Goal: Find specific page/section: Find specific page/section

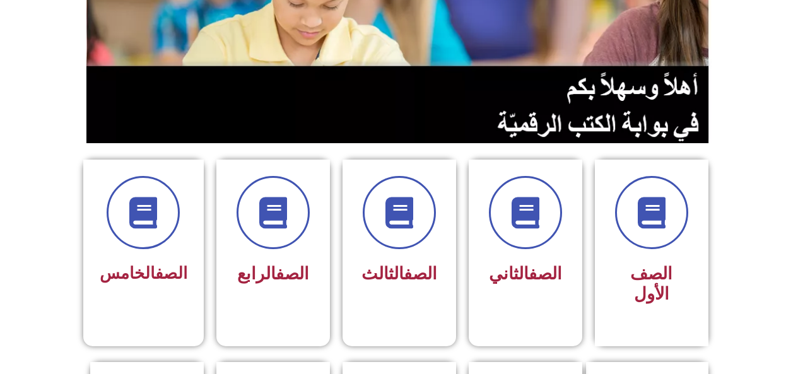
scroll to position [241, 0]
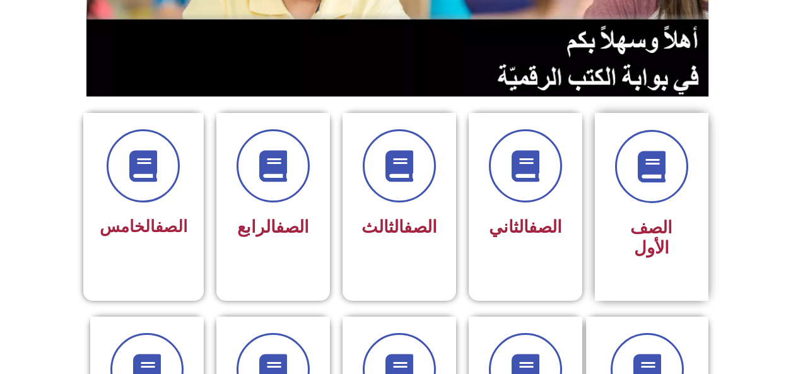
click at [630, 231] on span "الصف الأول" at bounding box center [651, 238] width 42 height 40
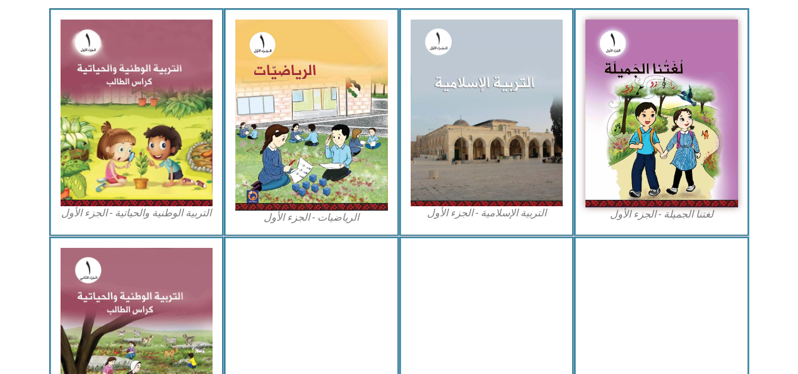
scroll to position [384, 0]
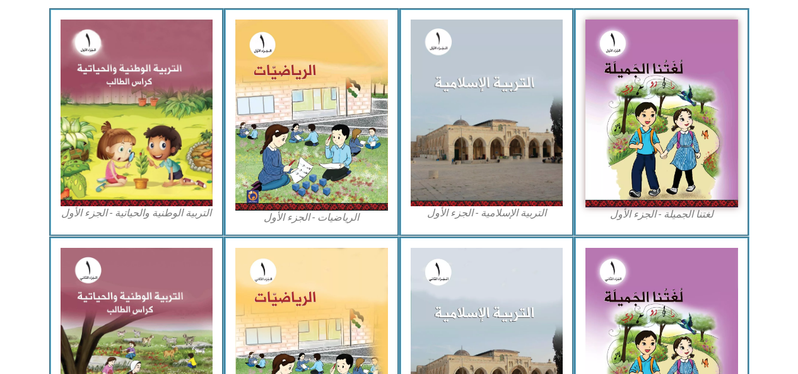
click at [329, 150] on img at bounding box center [311, 115] width 153 height 191
